Goal: Check status

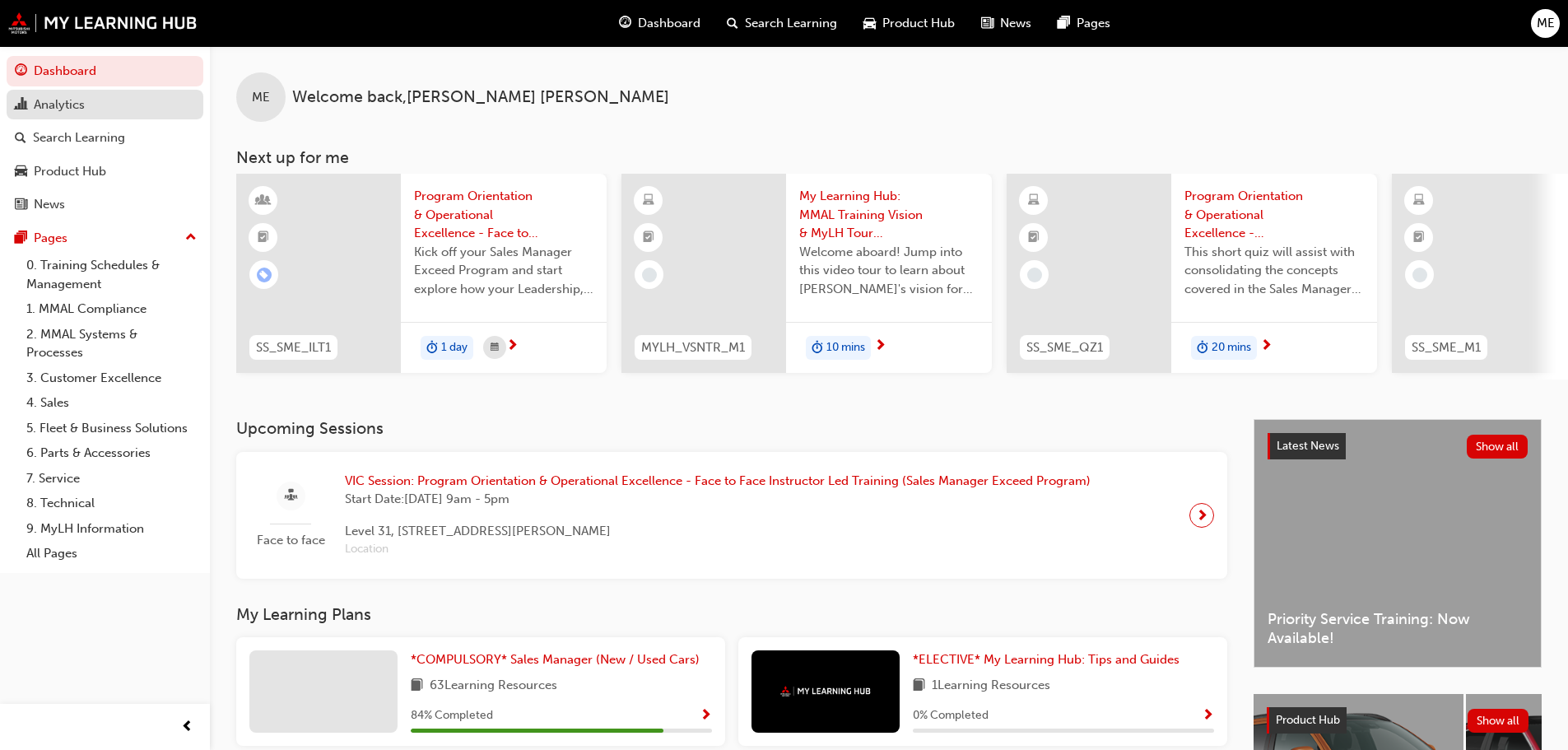
click at [110, 104] on div "Analytics" at bounding box center [104, 104] width 181 height 21
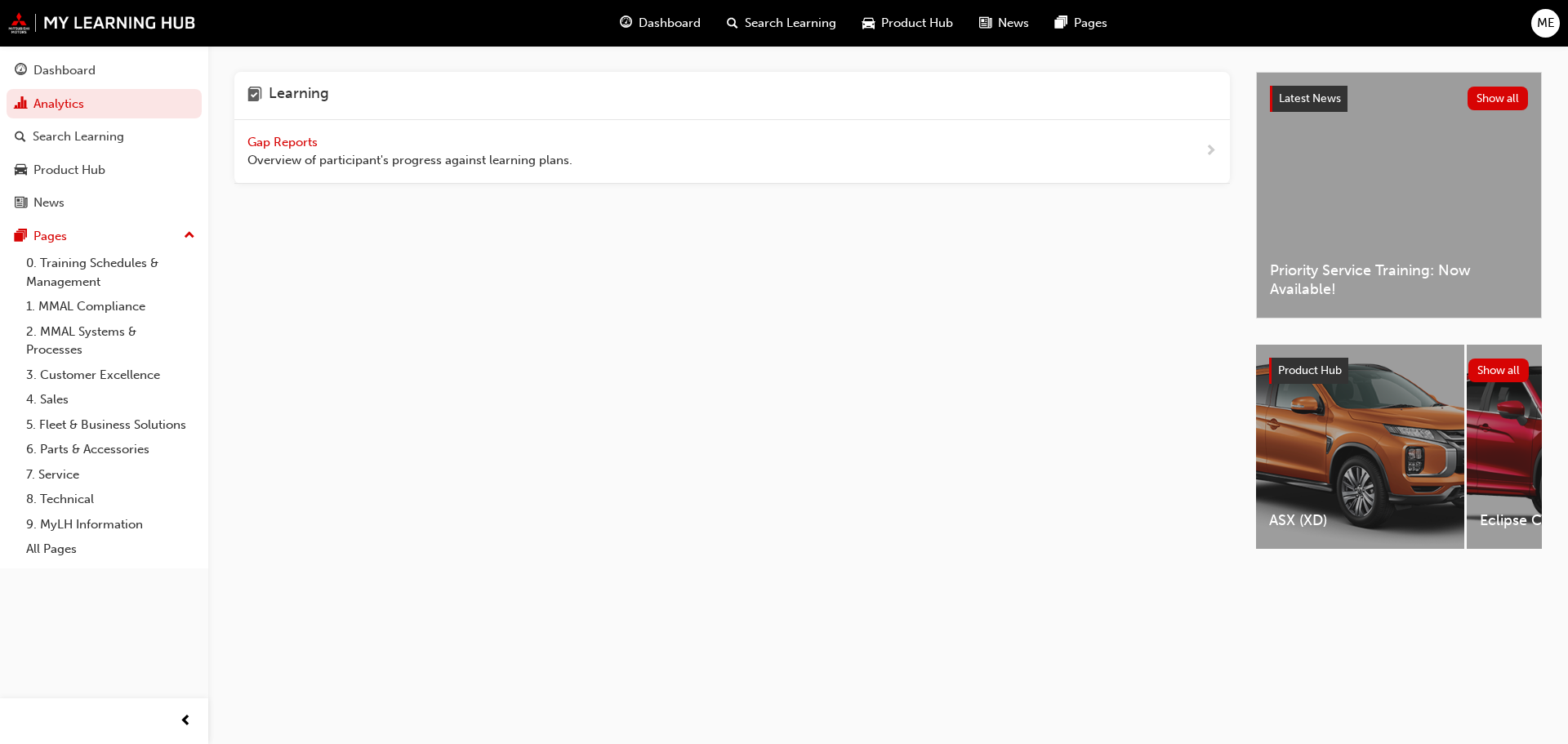
click at [314, 146] on span "Gap Reports" at bounding box center [284, 142] width 73 height 14
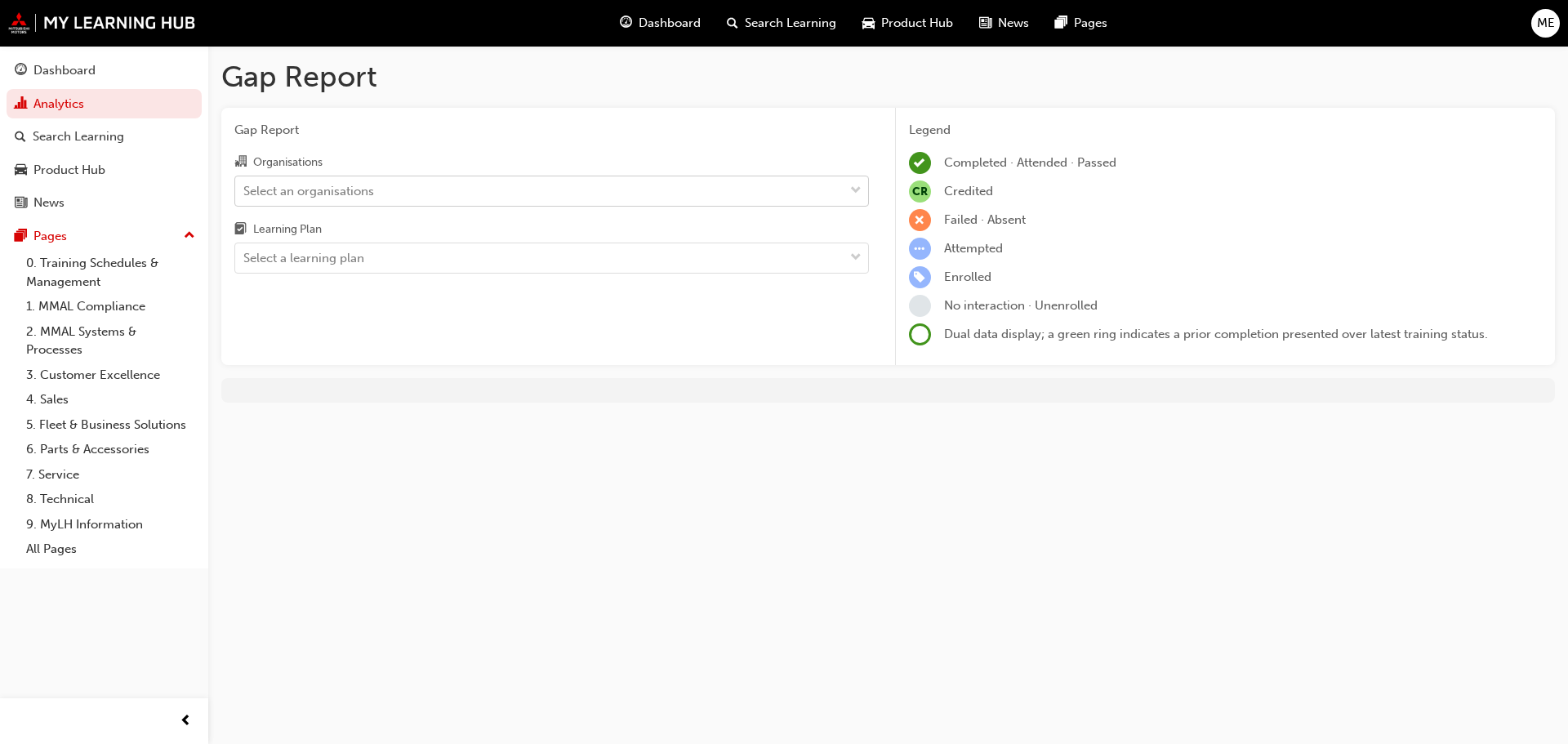
click at [437, 199] on div "Select an organisations" at bounding box center [539, 191] width 608 height 29
click at [245, 197] on input "Organisations Select an organisations" at bounding box center [244, 190] width 2 height 14
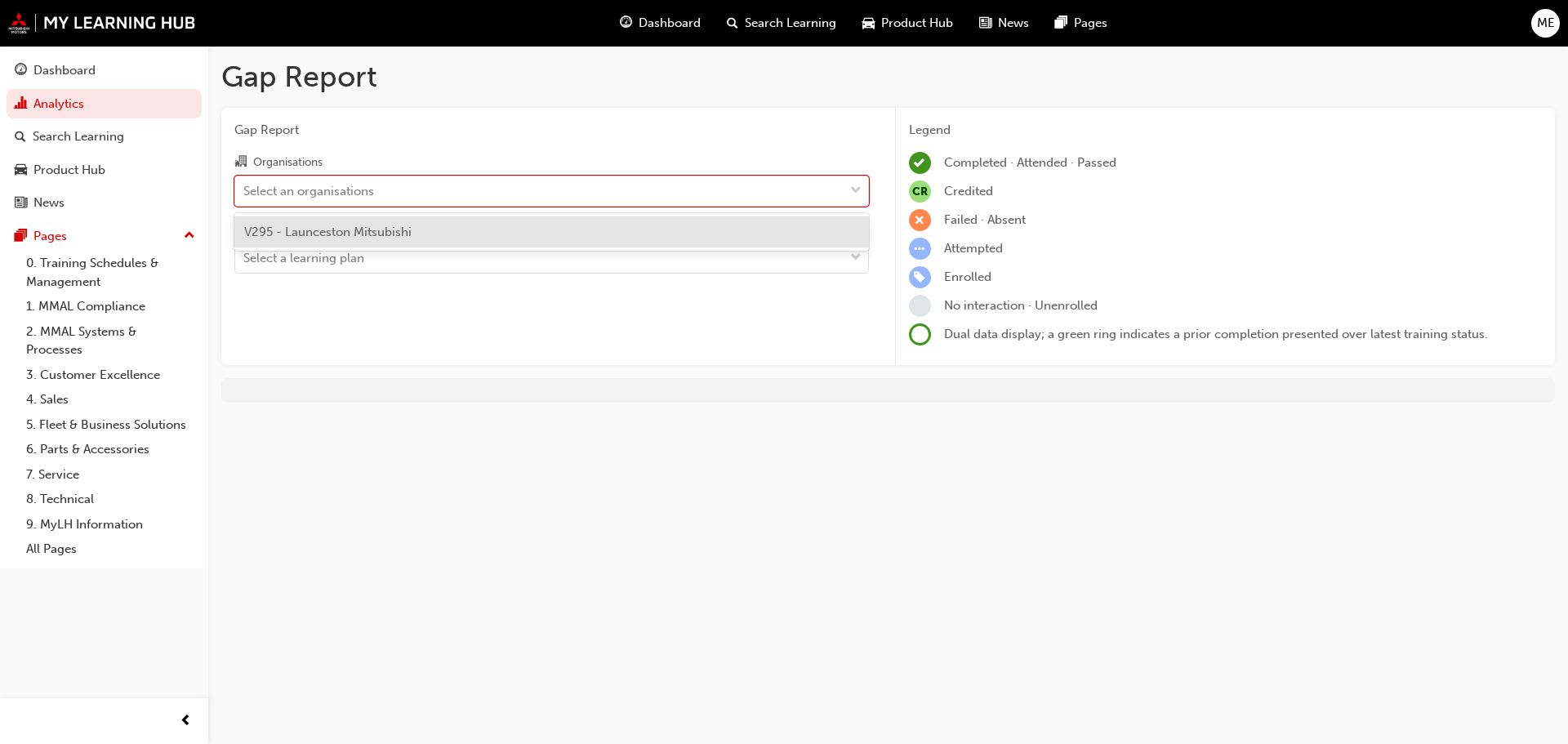
click at [411, 233] on span "V295 - Launceston Mitsubishi" at bounding box center [328, 232] width 167 height 14
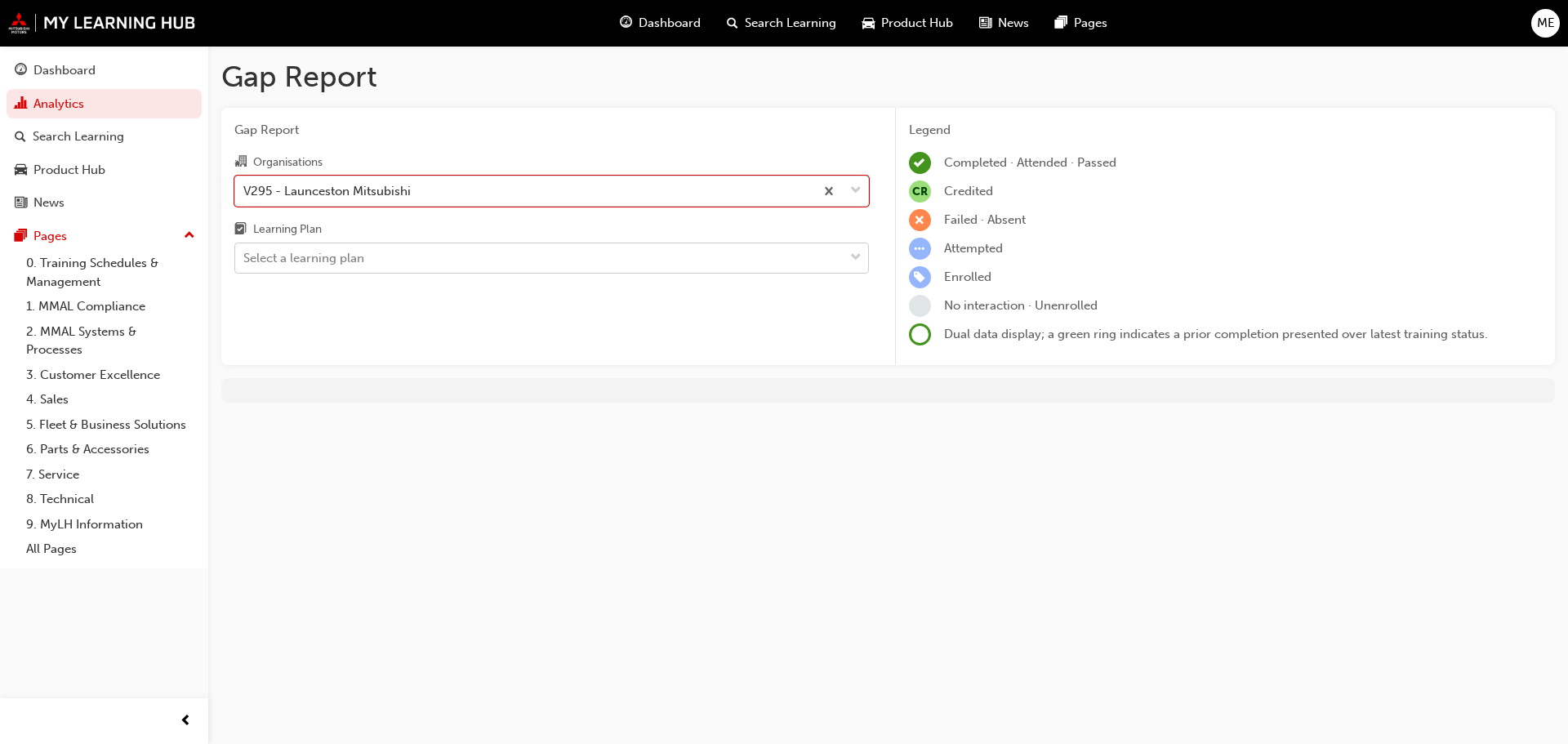
click at [421, 261] on div "Select a learning plan" at bounding box center [539, 258] width 608 height 29
click at [245, 261] on input "Learning Plan Select a learning plan" at bounding box center [244, 258] width 2 height 14
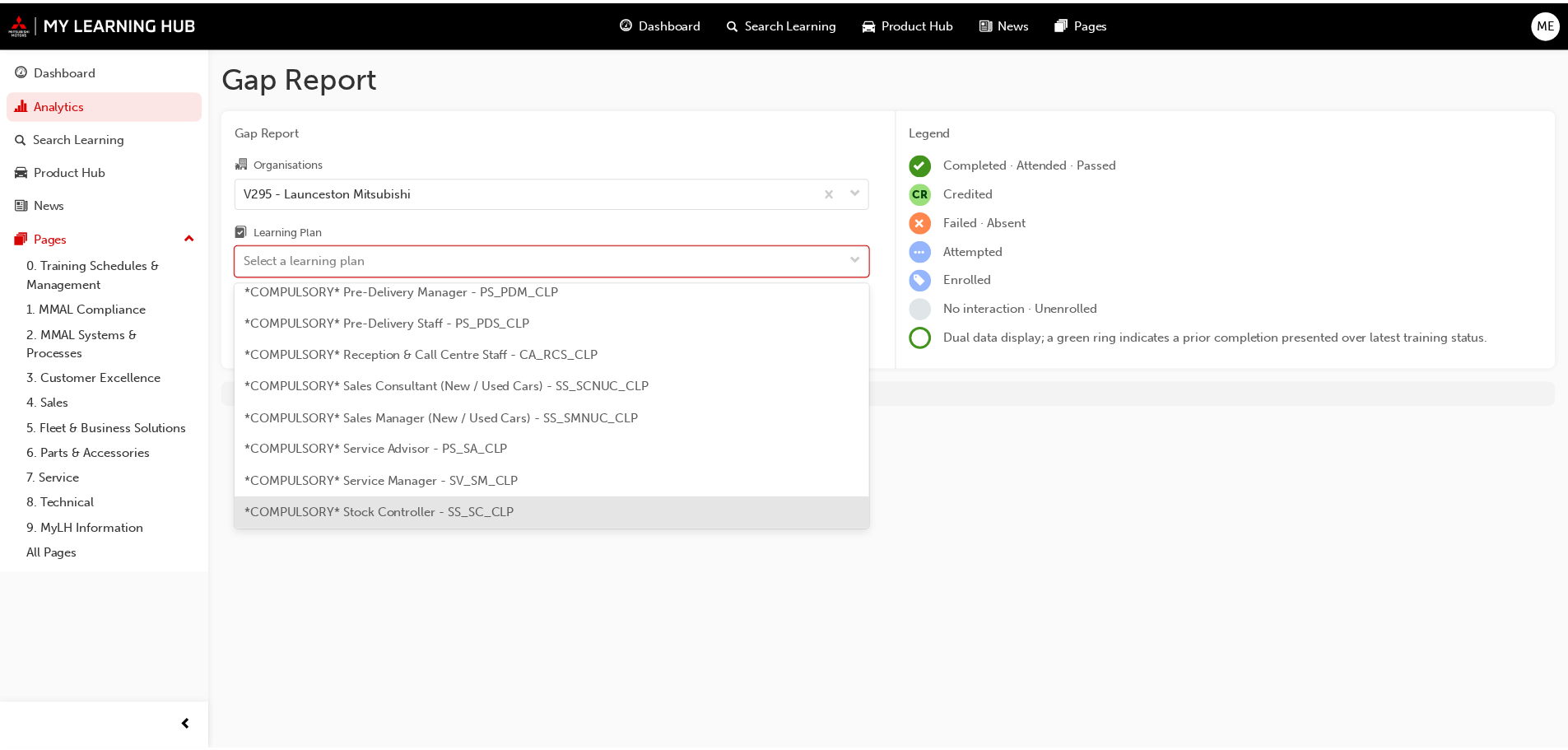
scroll to position [411, 0]
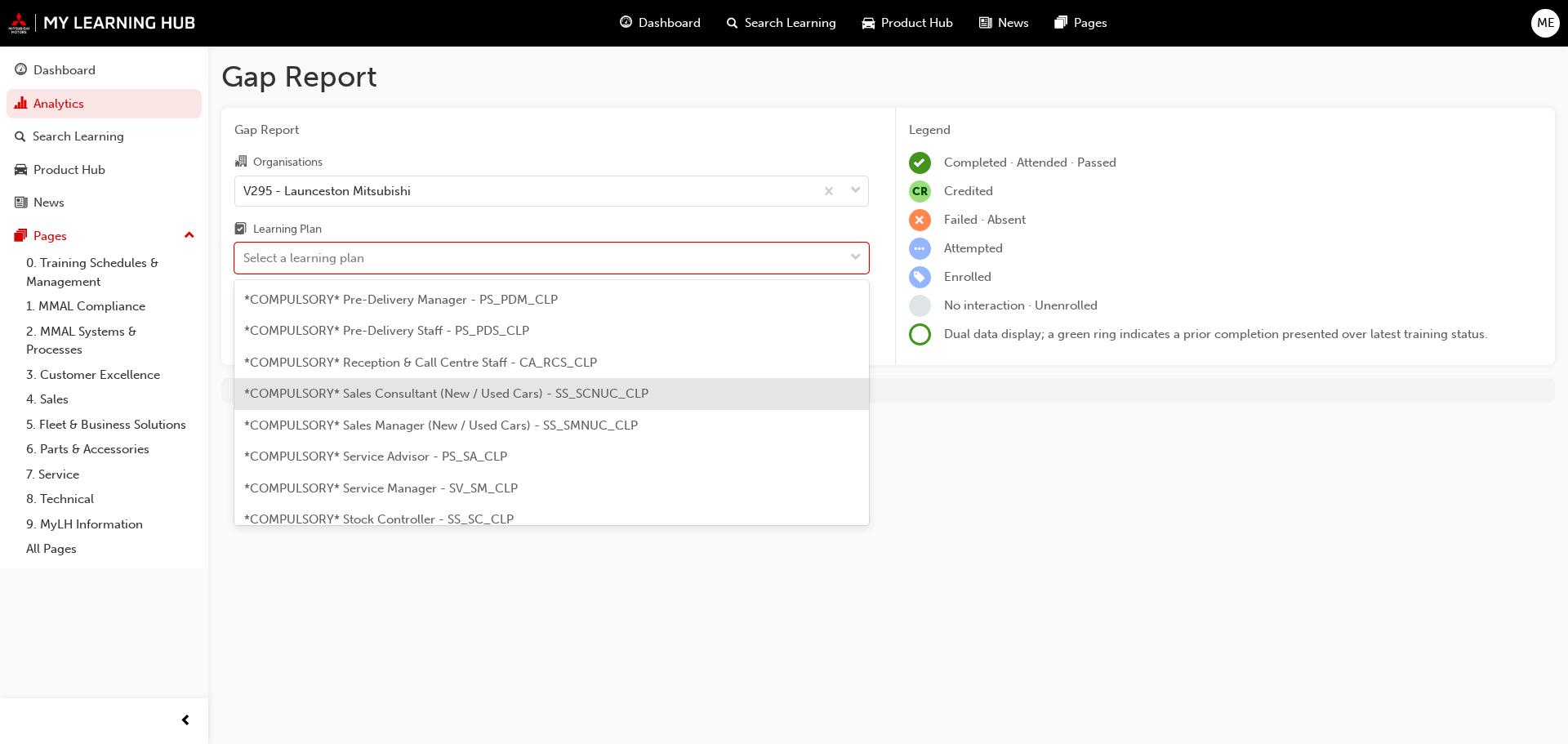
click at [513, 383] on div "*COMPULSORY* Sales Consultant (New / Used Cars) - SS_SCNUC_CLP" at bounding box center [551, 394] width 634 height 32
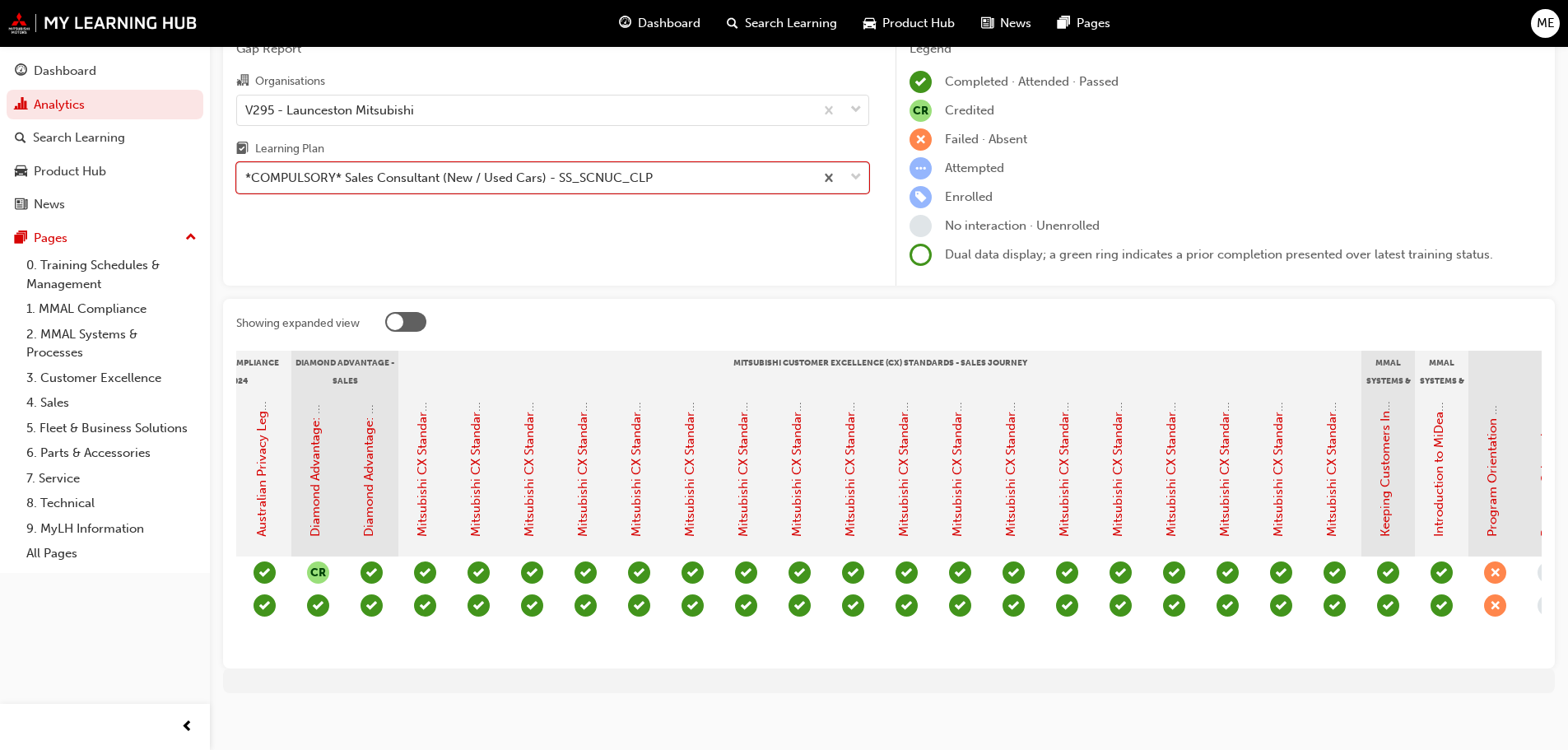
scroll to position [0, 368]
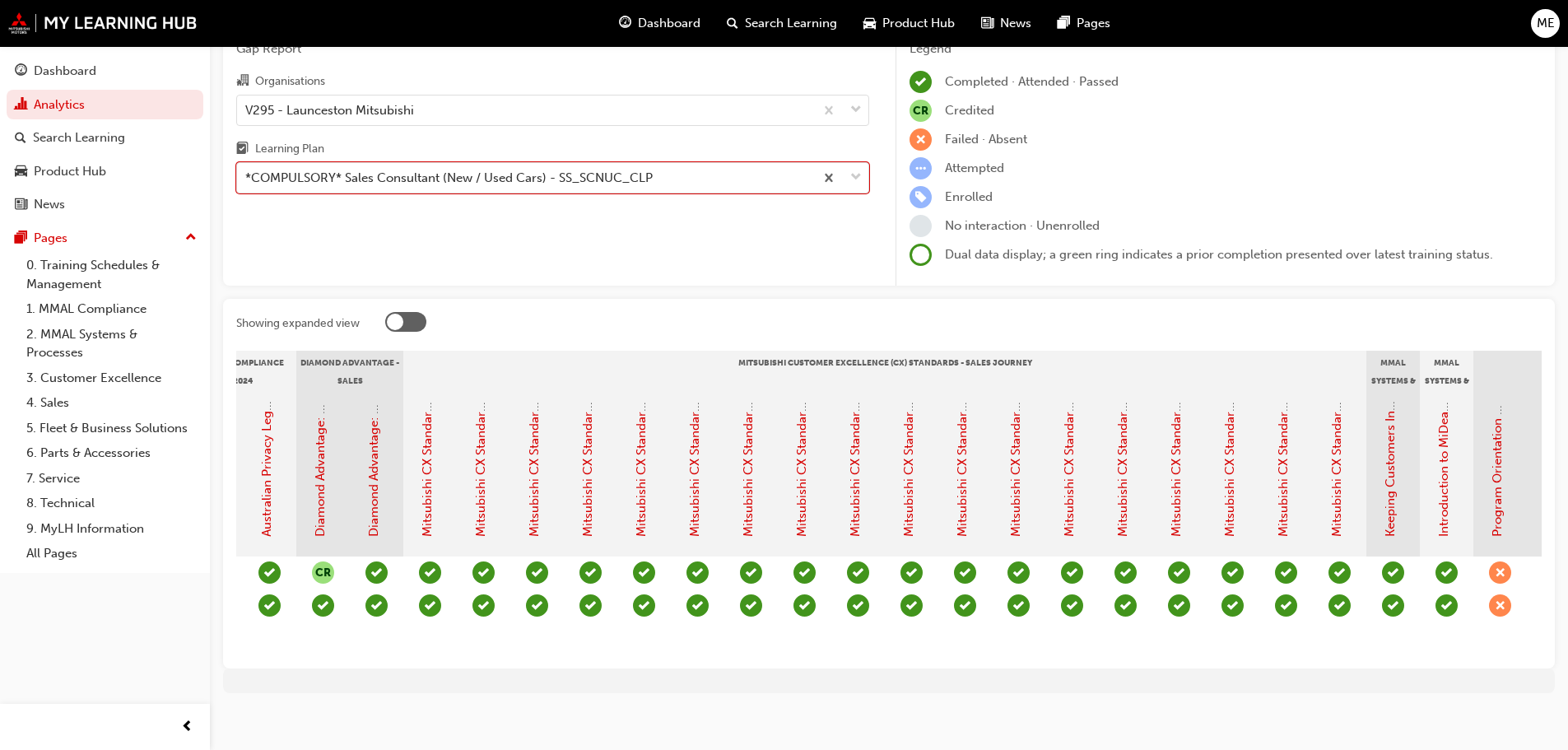
click at [415, 321] on div at bounding box center [406, 322] width 41 height 20
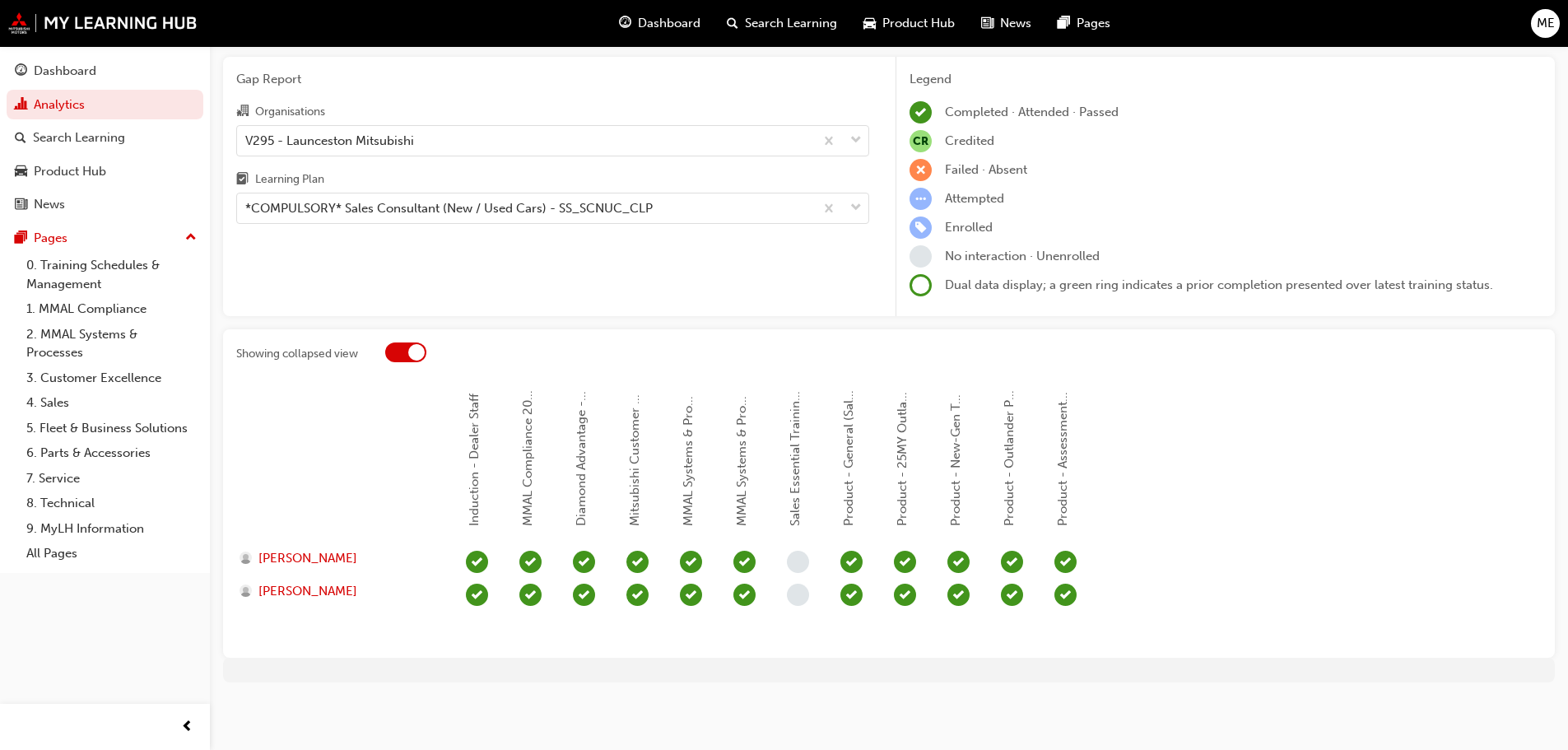
scroll to position [52, 0]
click at [413, 357] on div at bounding box center [417, 352] width 16 height 16
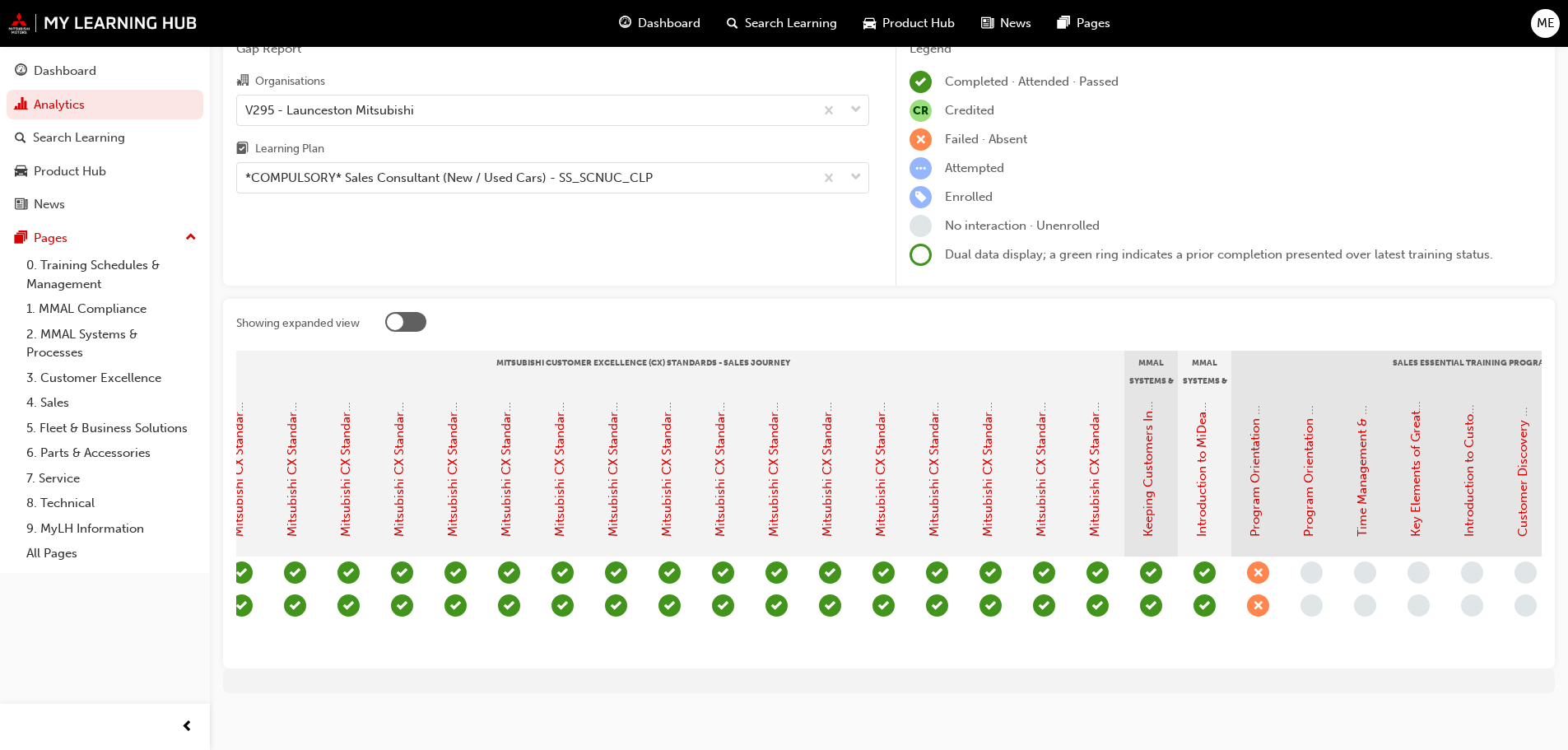
scroll to position [0, 0]
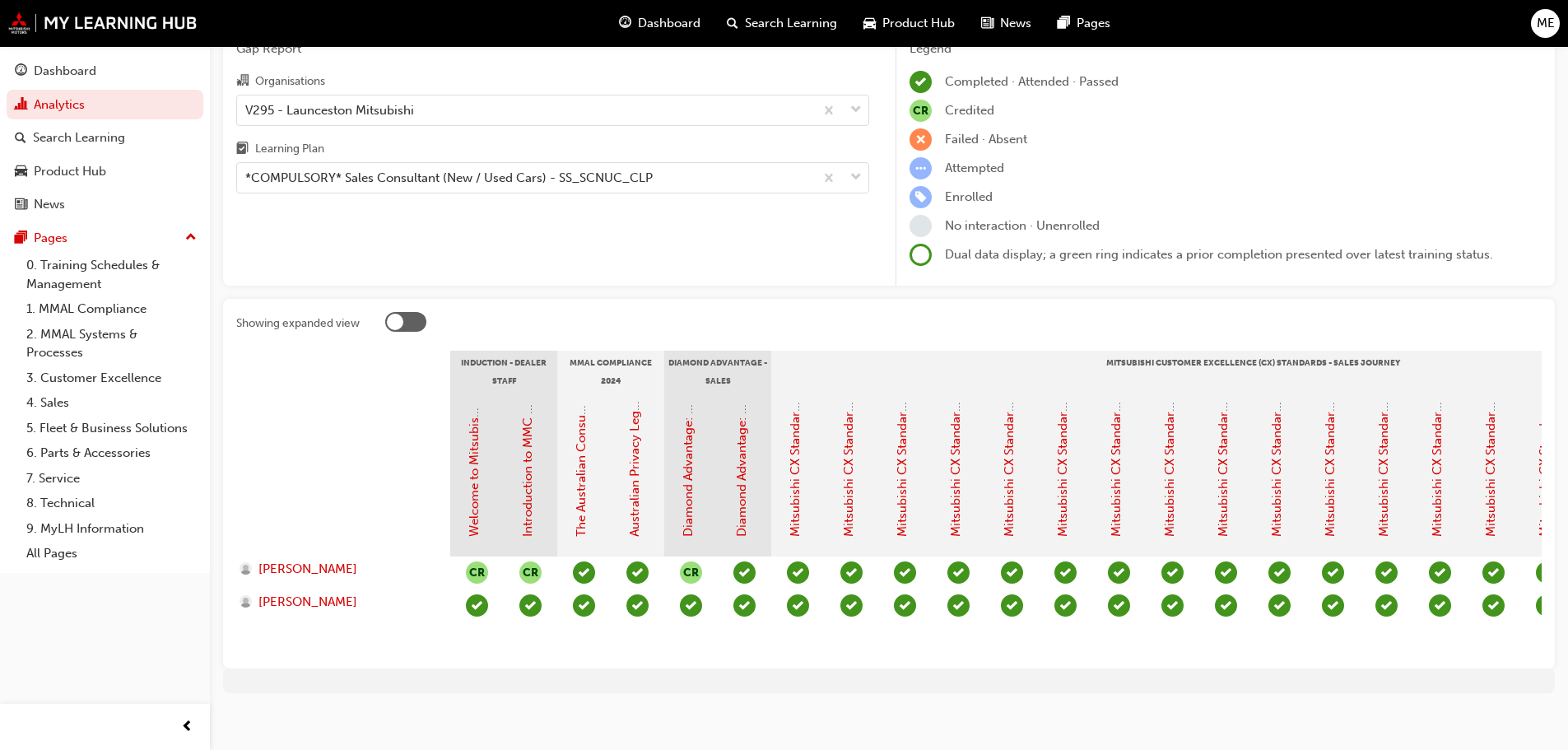
click at [395, 321] on div at bounding box center [395, 322] width 16 height 16
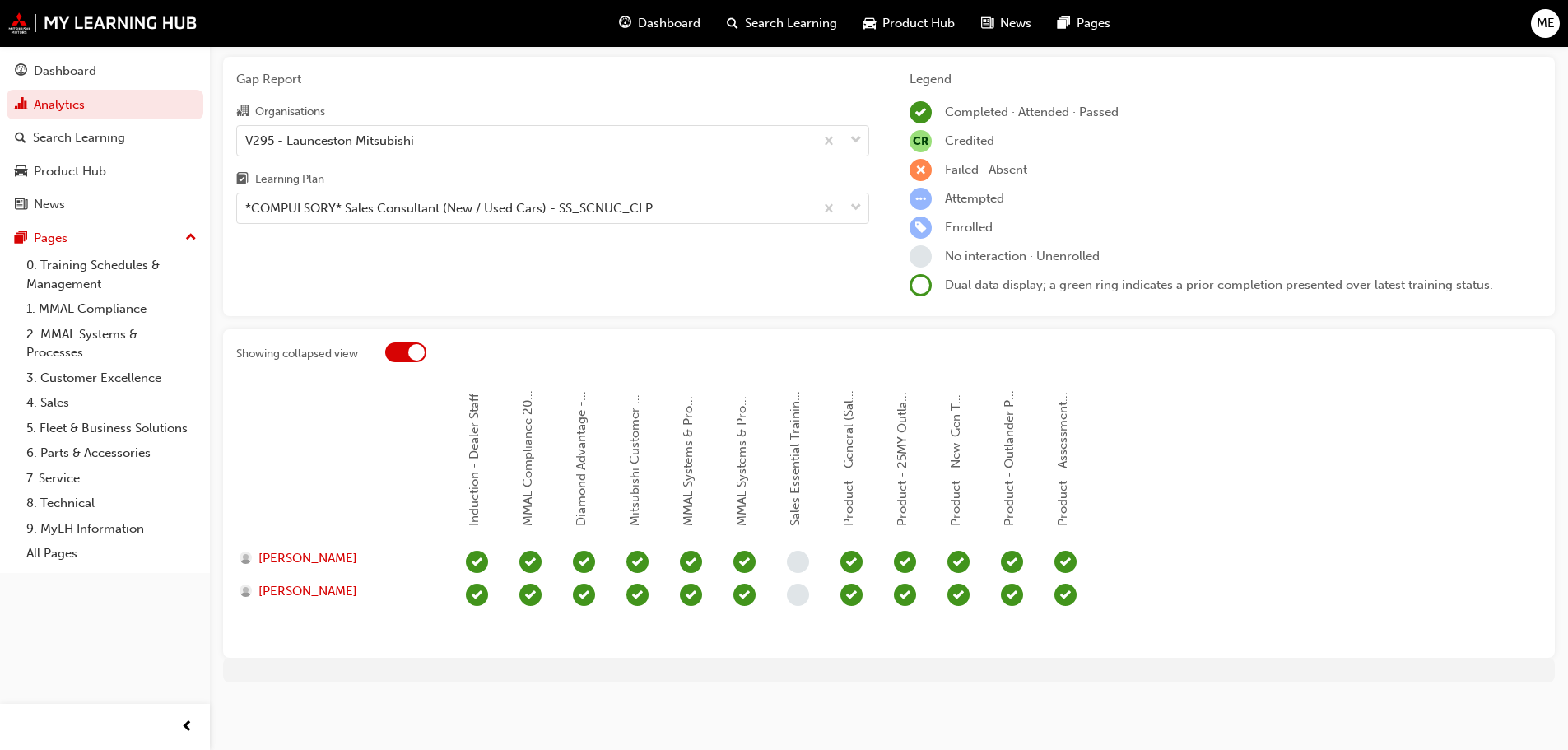
scroll to position [52, 0]
